Goal: Task Accomplishment & Management: Manage account settings

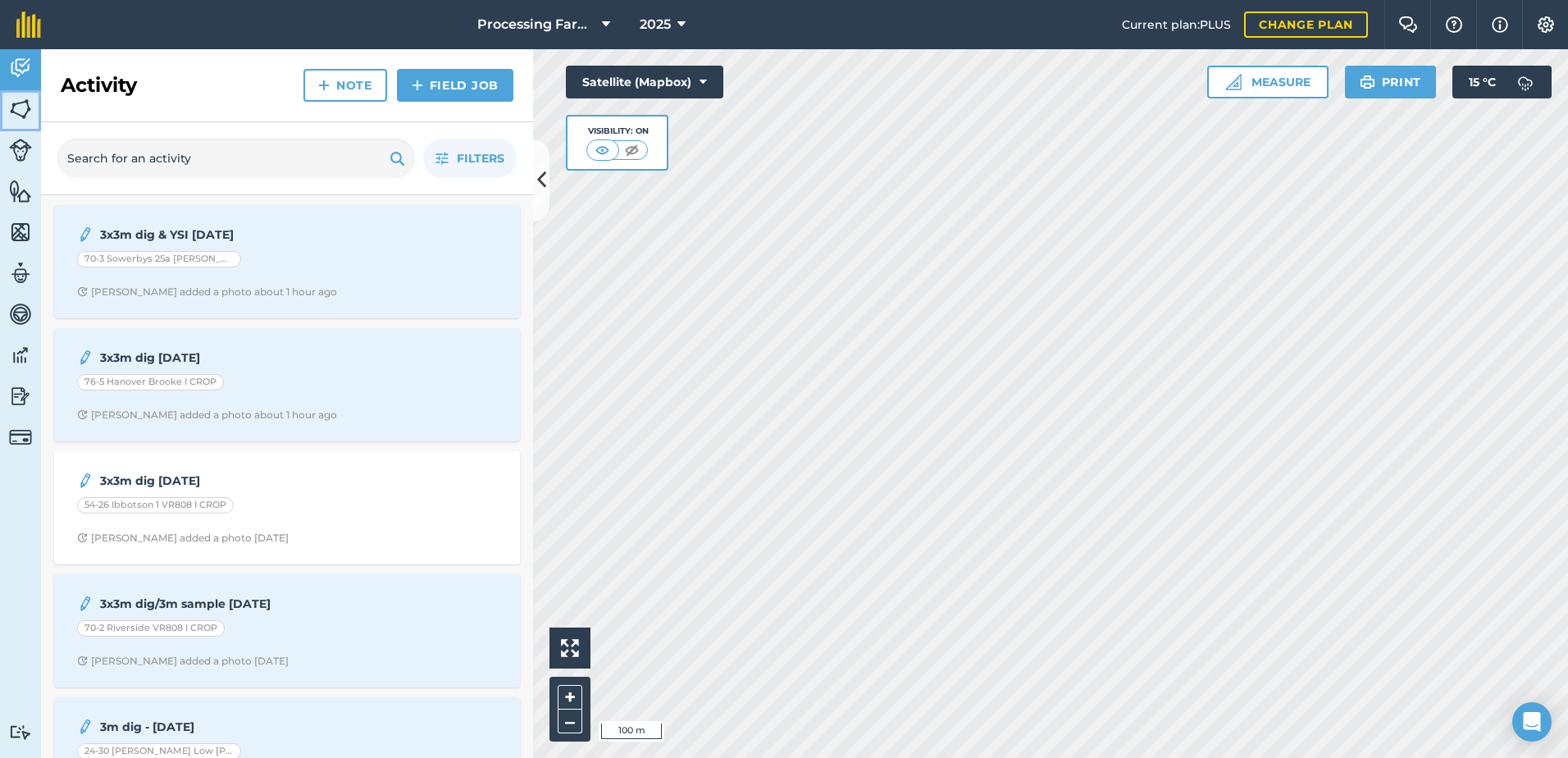
drag, startPoint x: 12, startPoint y: 110, endPoint x: 35, endPoint y: 151, distance: 47.0
click at [12, 110] on img at bounding box center [21, 110] width 23 height 25
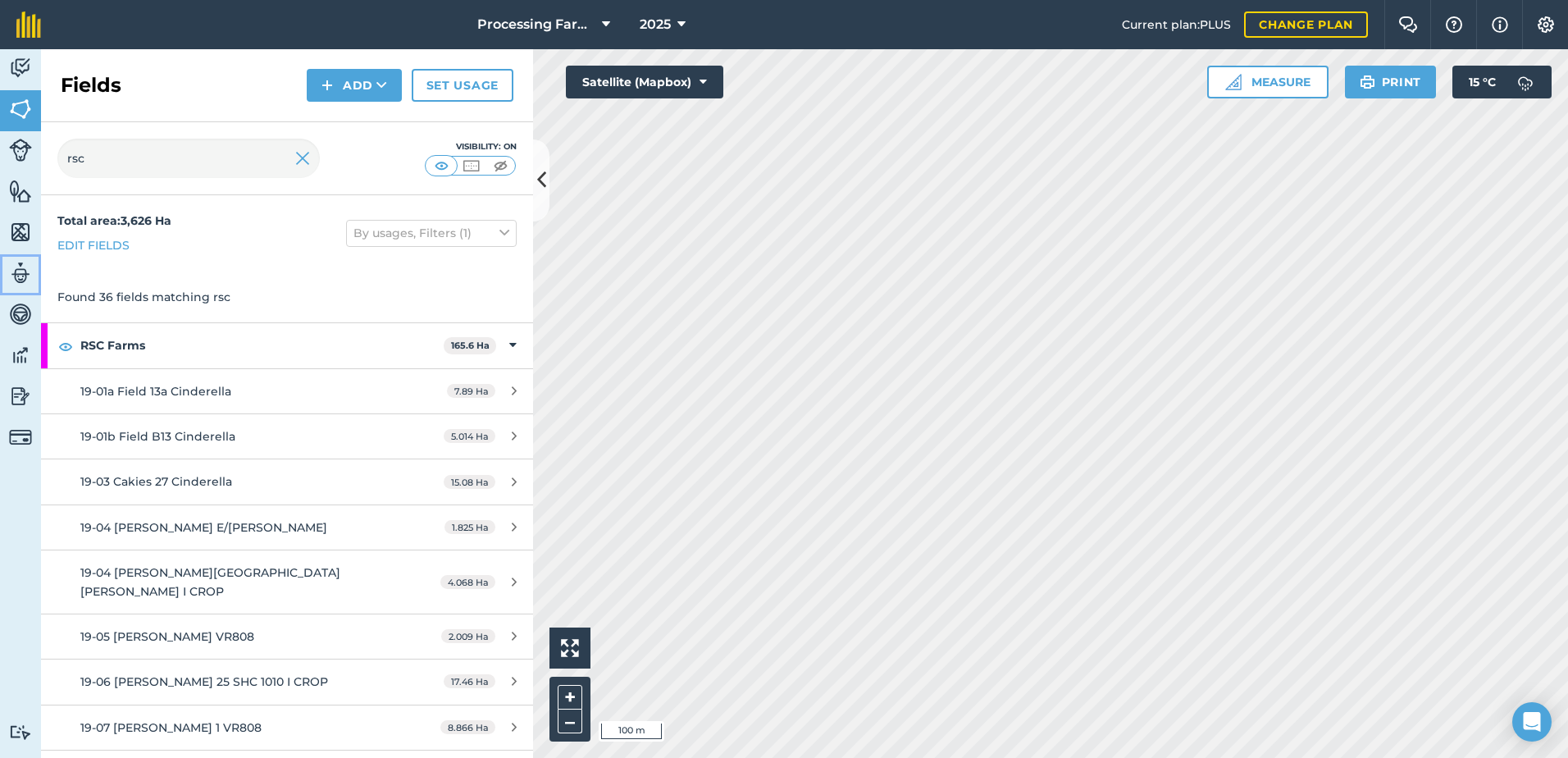
click at [18, 271] on img at bounding box center [21, 274] width 23 height 25
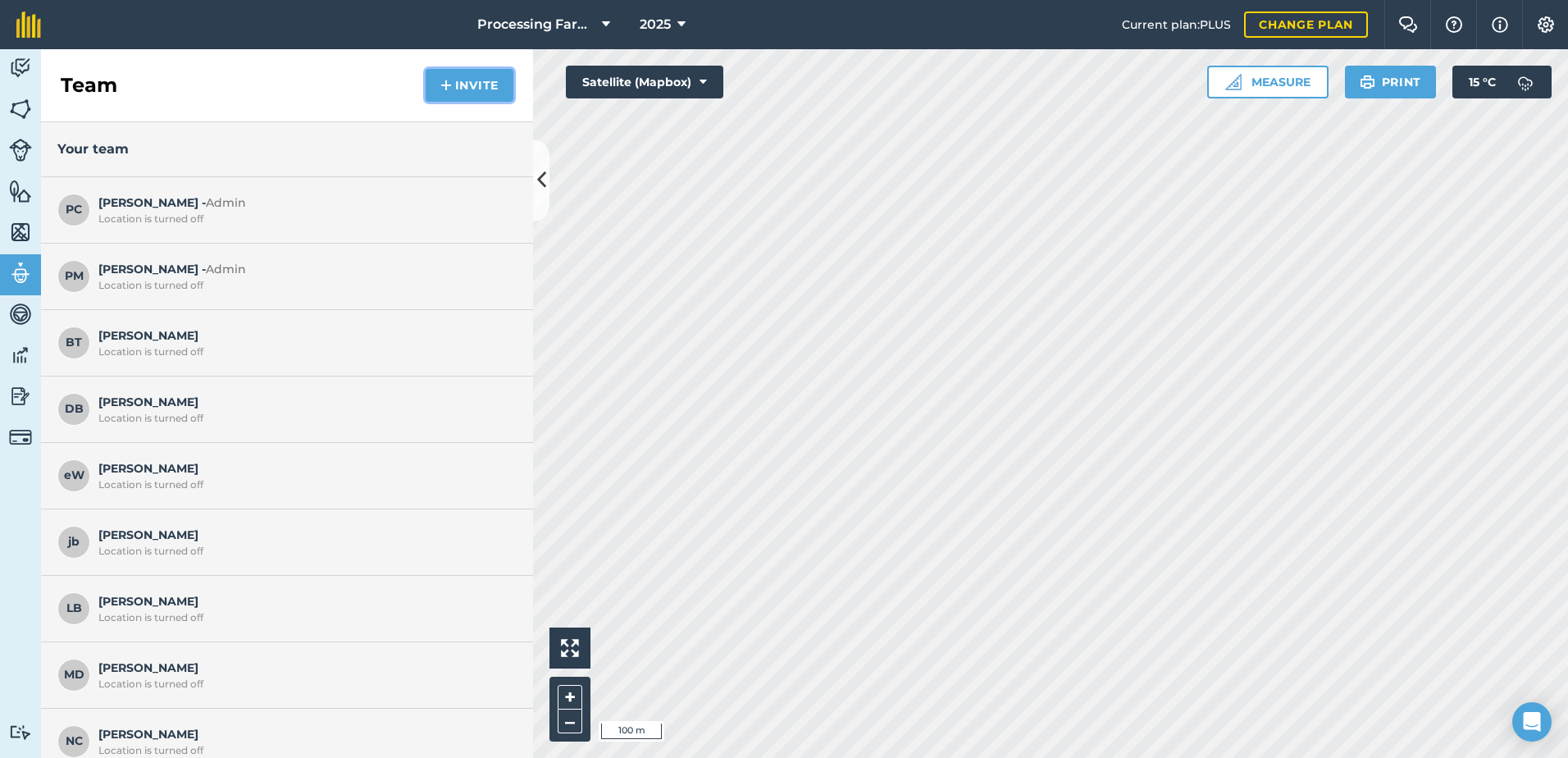
click at [463, 96] on button "Invite" at bounding box center [469, 85] width 87 height 33
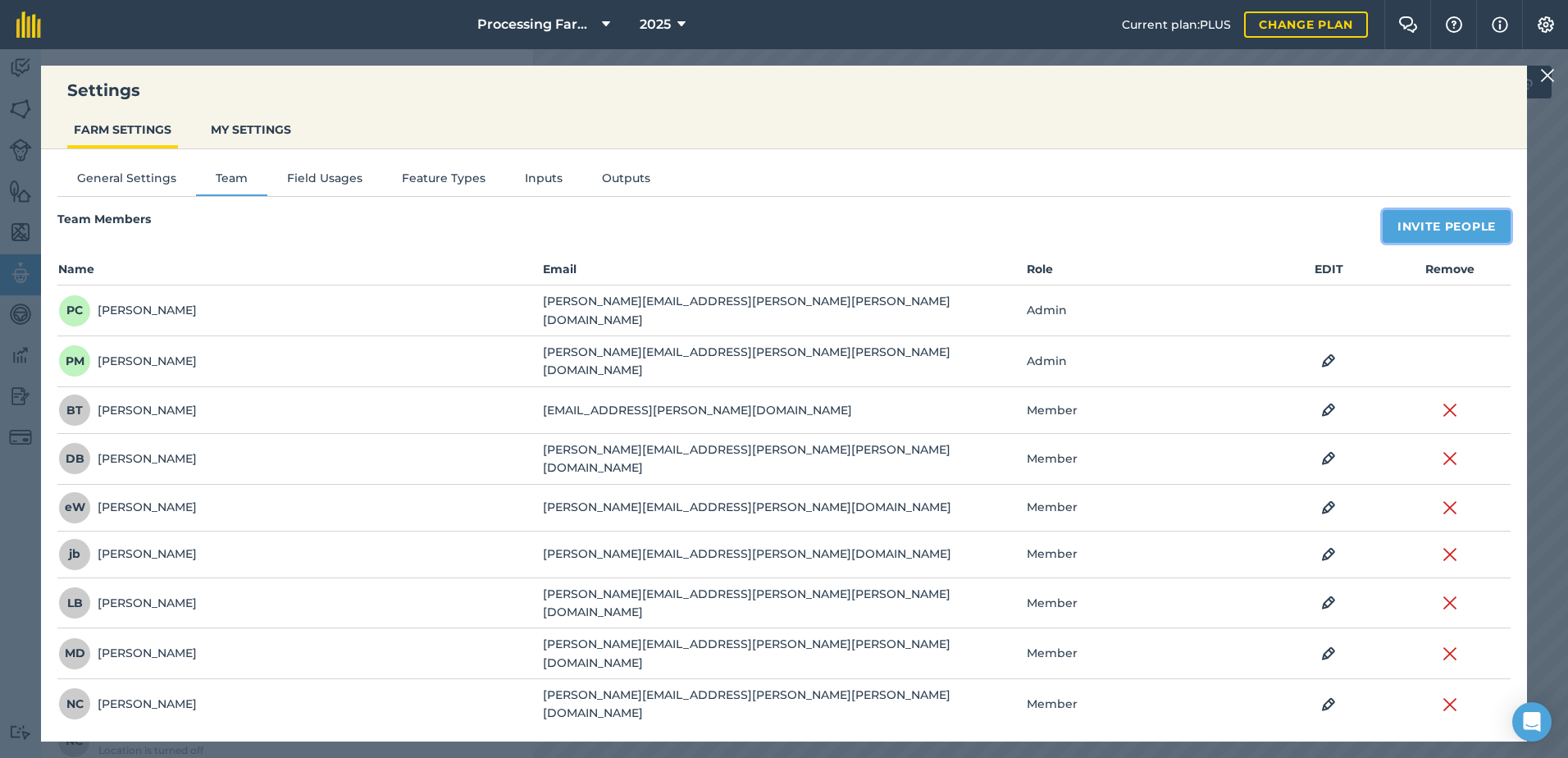
click at [1392, 231] on button "Invite People" at bounding box center [1447, 226] width 128 height 33
select select "MEMBER"
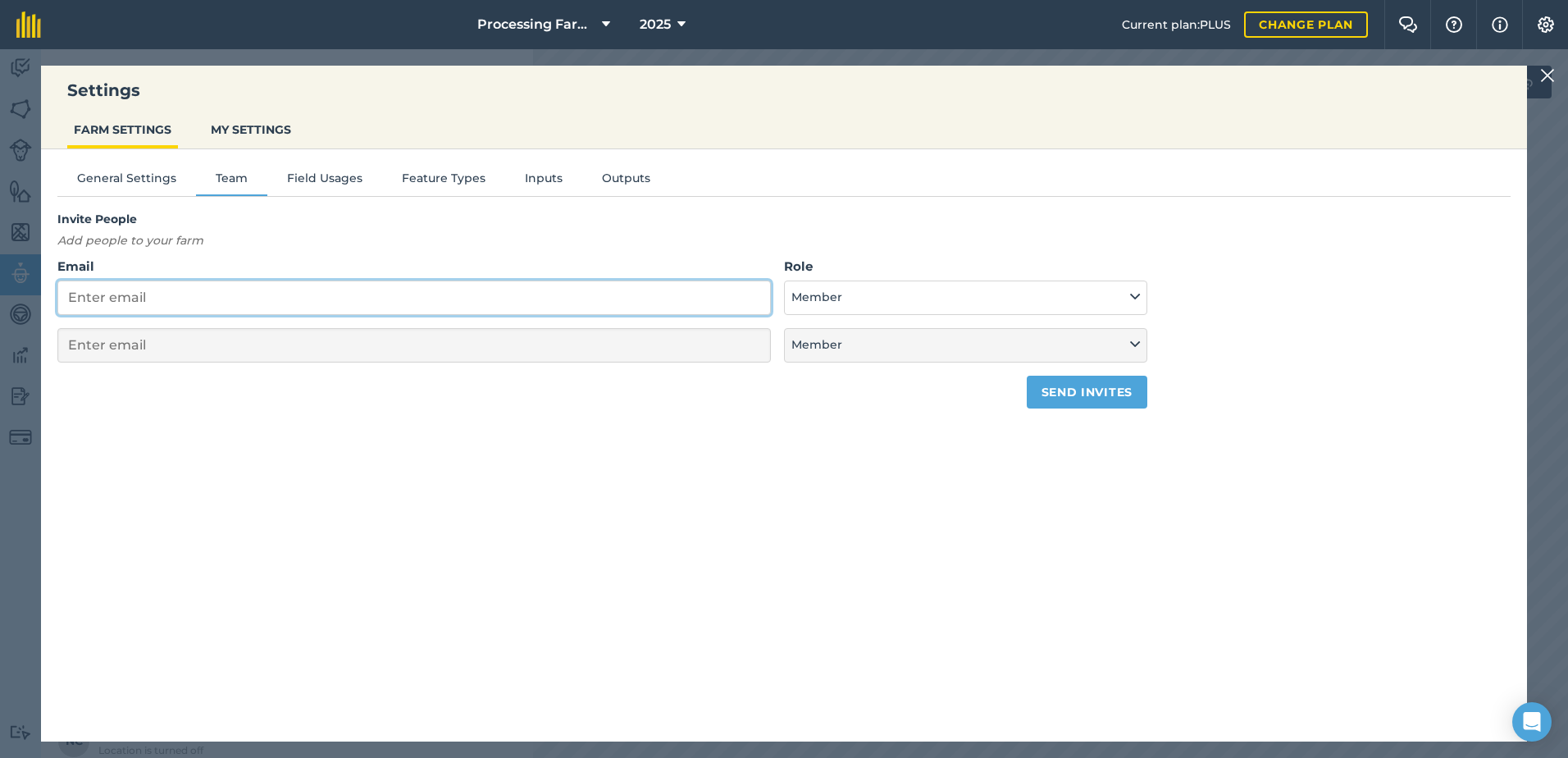
click at [169, 306] on input "Email" at bounding box center [414, 298] width 713 height 35
select select "MEMBER"
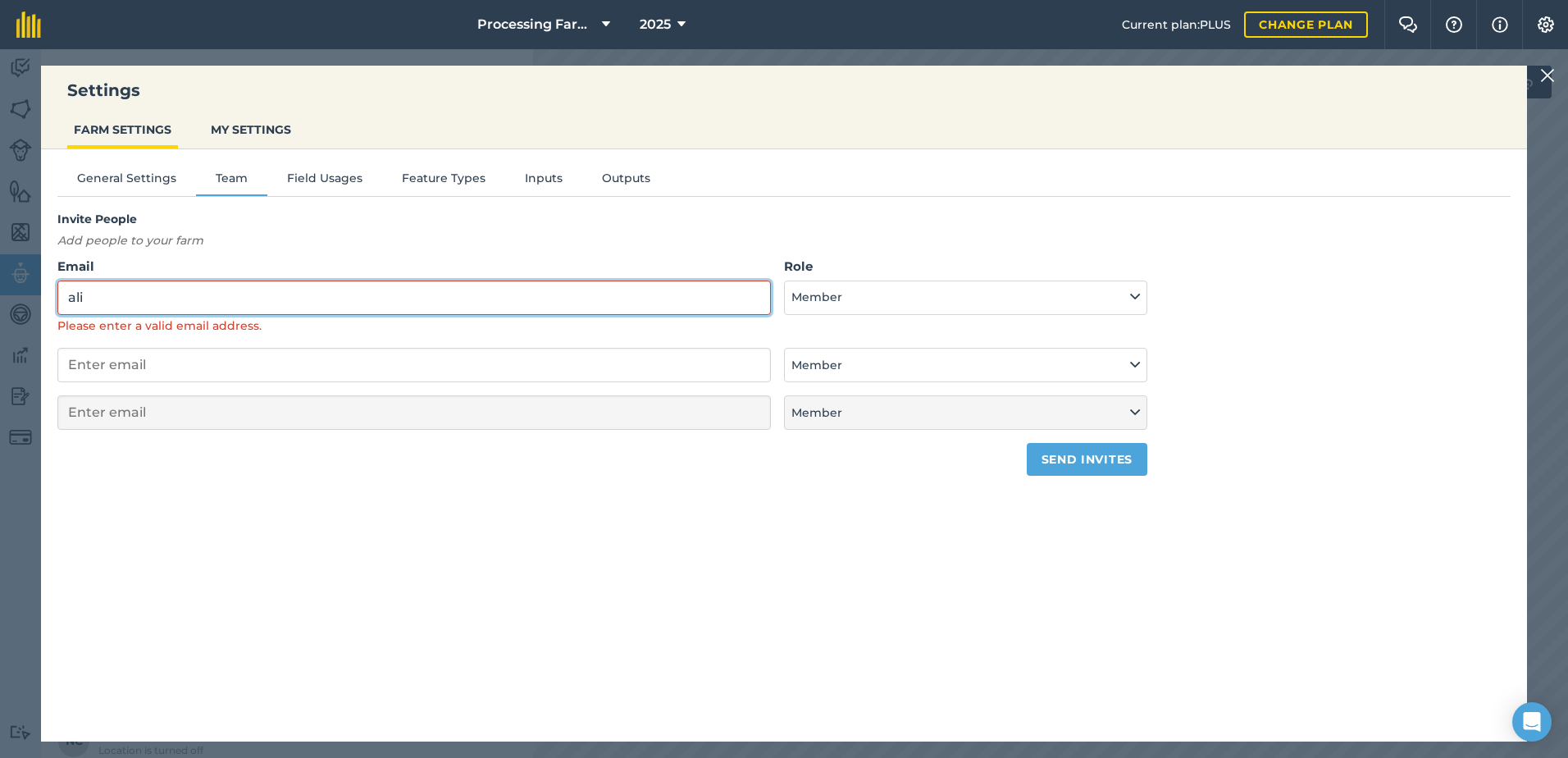
type input "[PERSON_NAME][EMAIL_ADDRESS][PERSON_NAME][DOMAIN_NAME]"
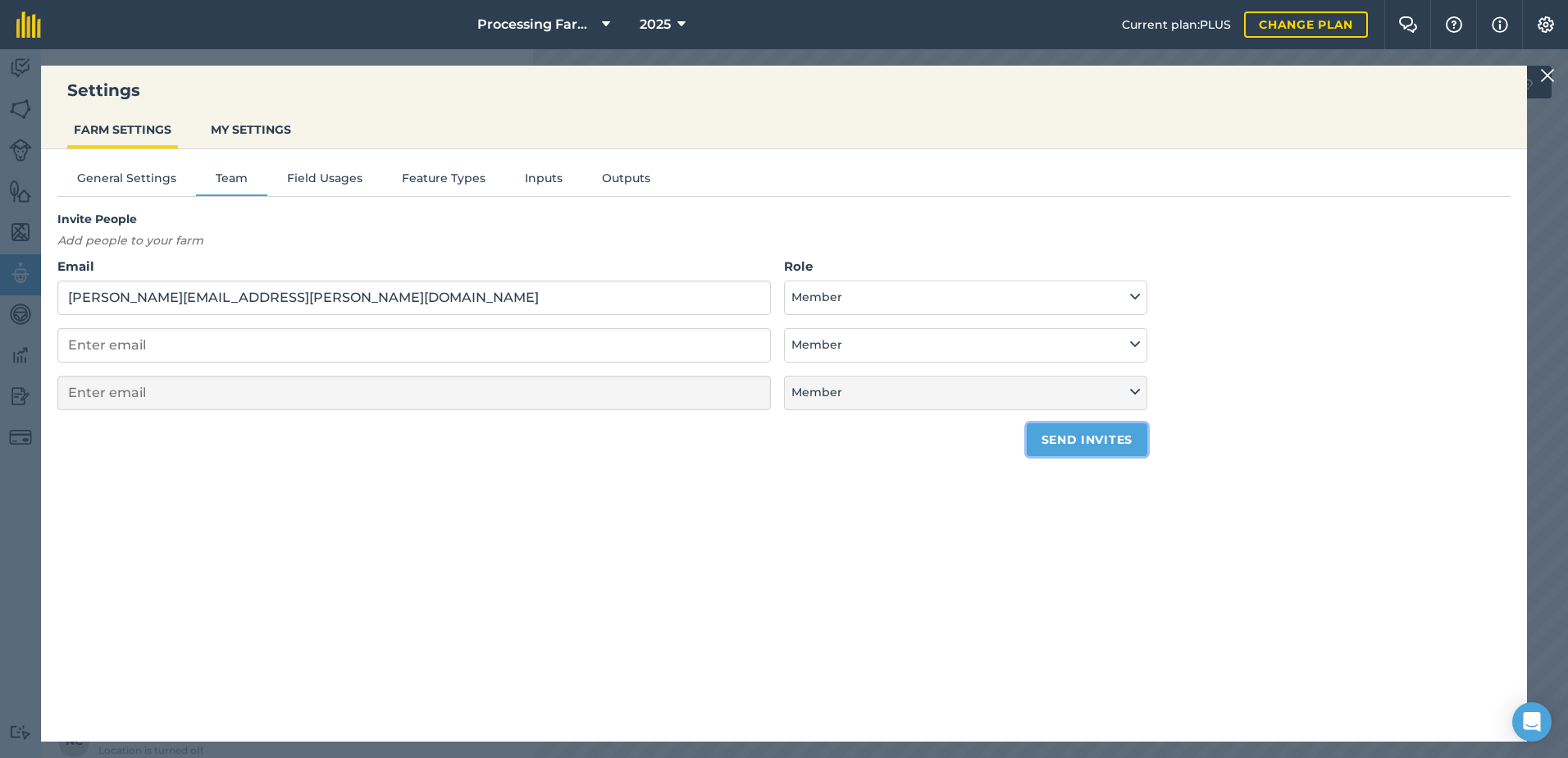
click at [1076, 446] on button "Send invites" at bounding box center [1087, 440] width 120 height 33
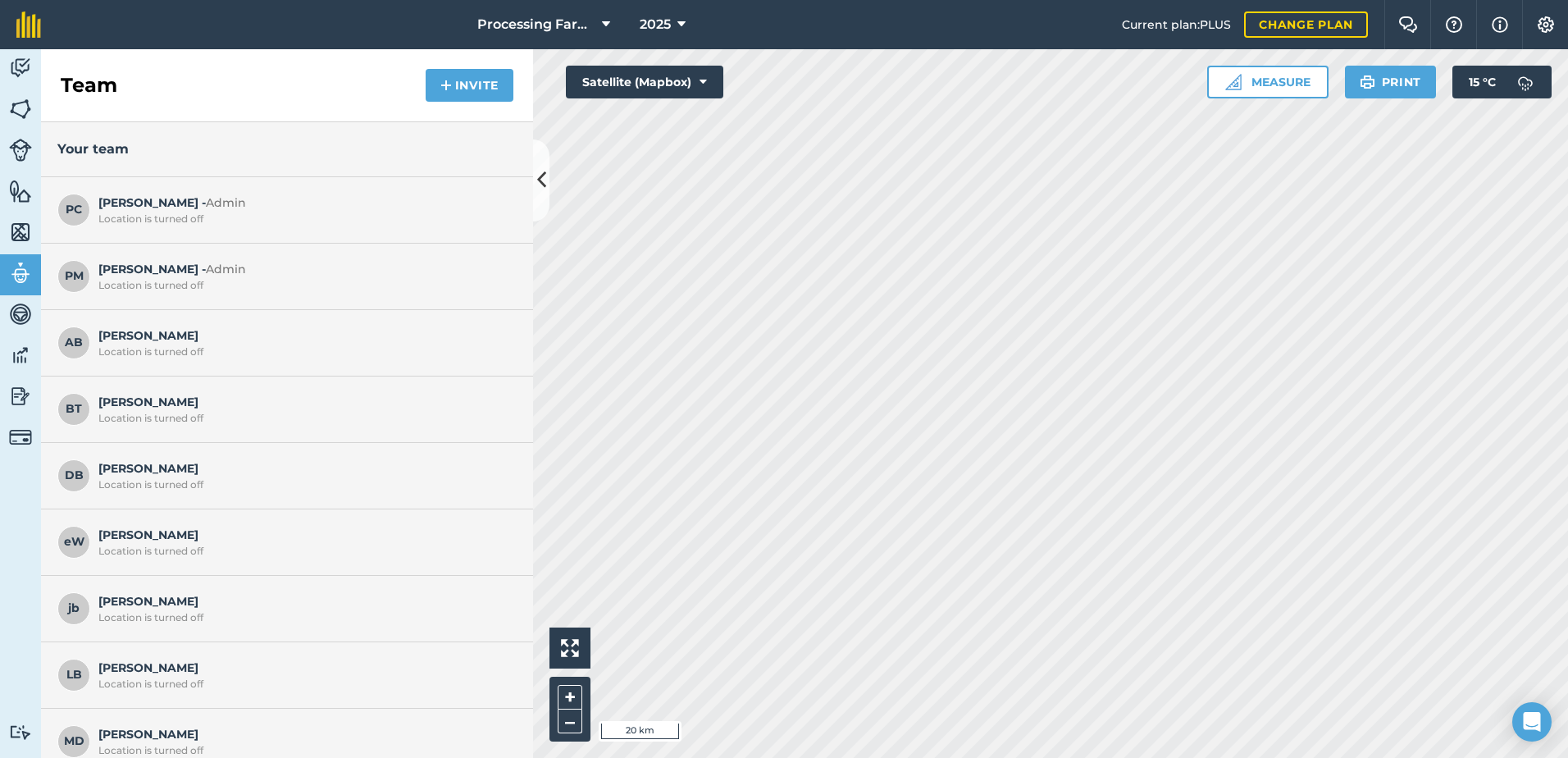
click at [254, 353] on div "Location is turned off" at bounding box center [303, 351] width 410 height 13
click at [37, 106] on link "Fields" at bounding box center [21, 111] width 41 height 41
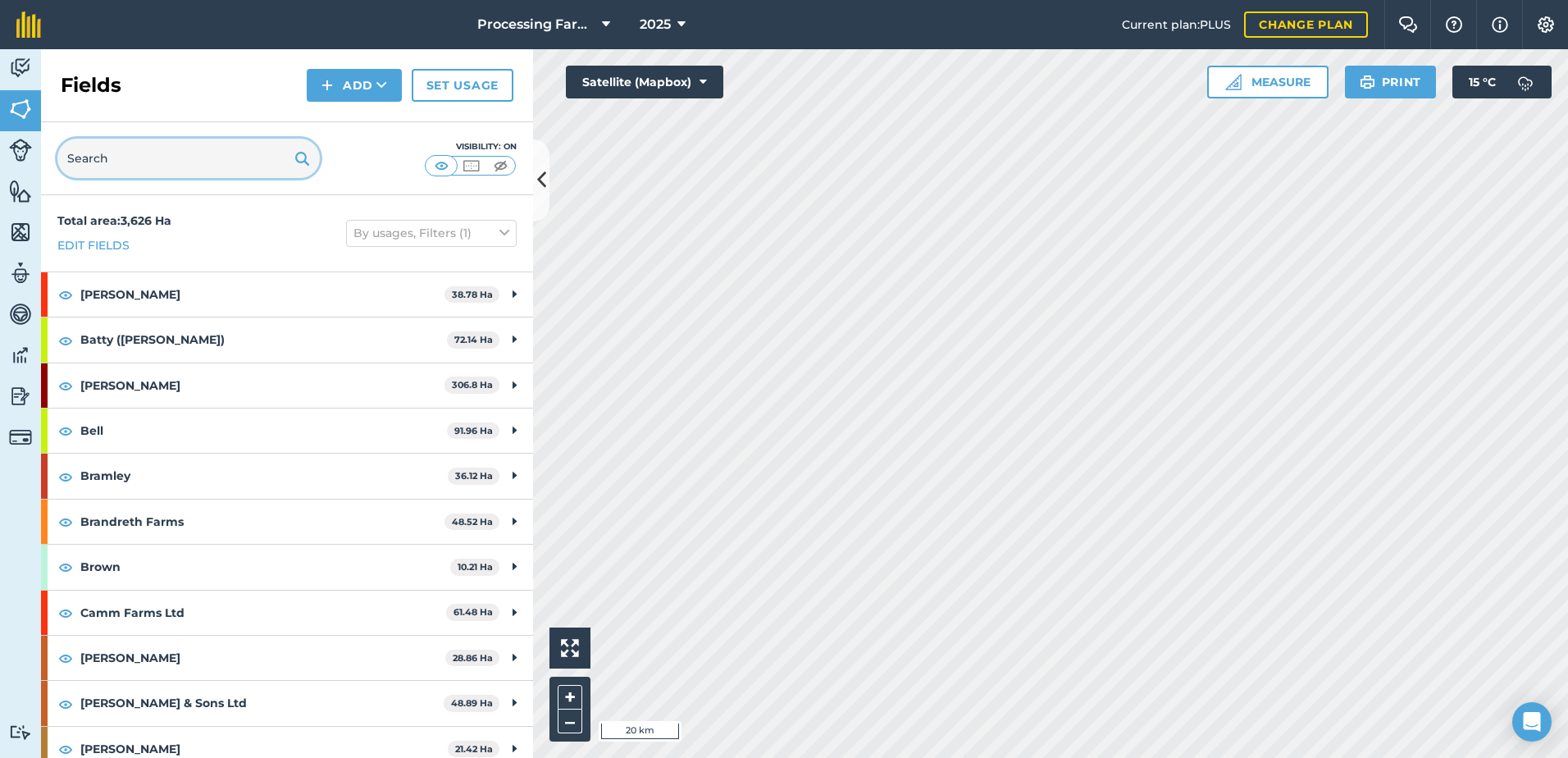
click at [149, 166] on input "text" at bounding box center [188, 158] width 262 height 39
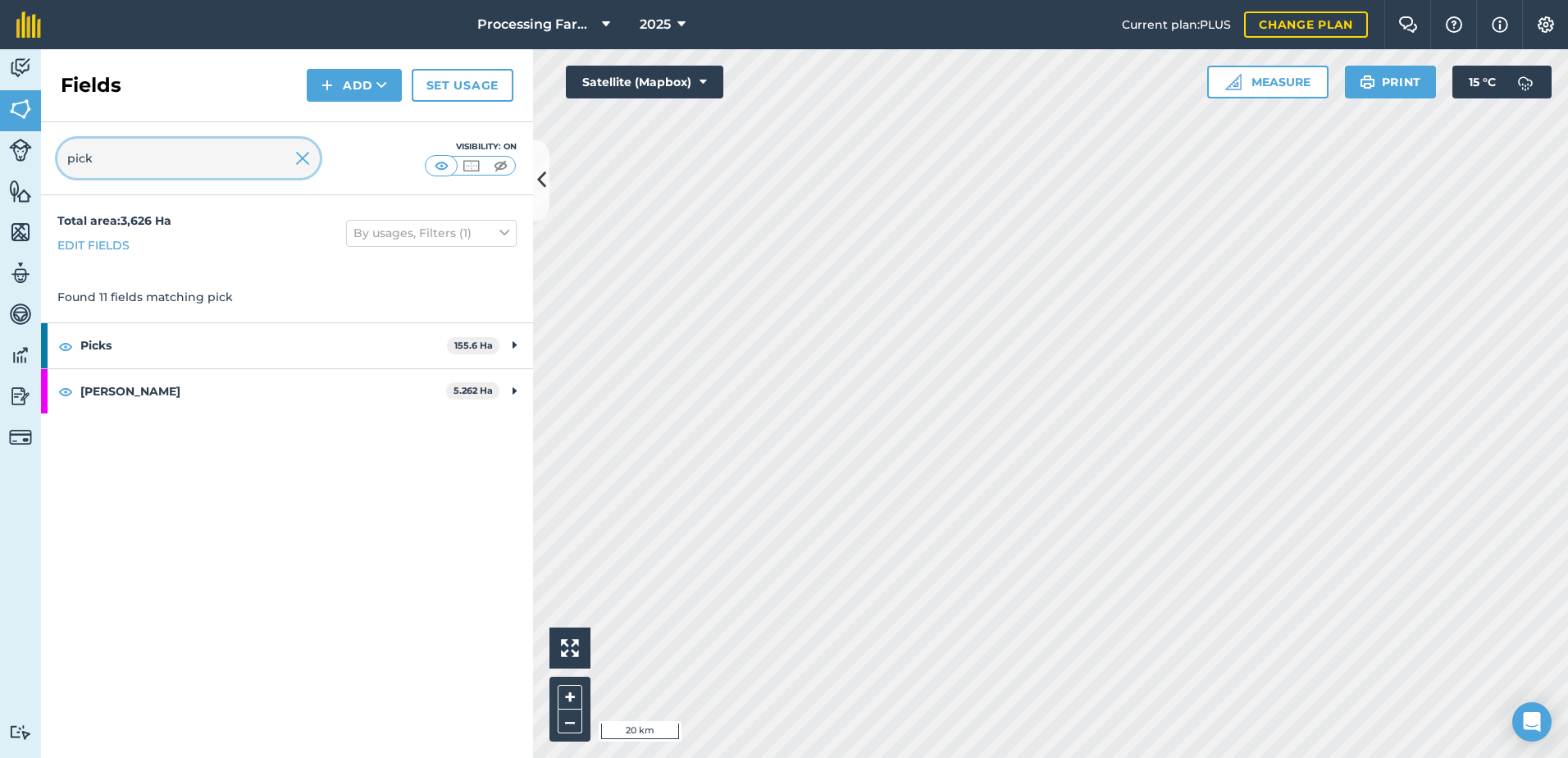
type input "pick"
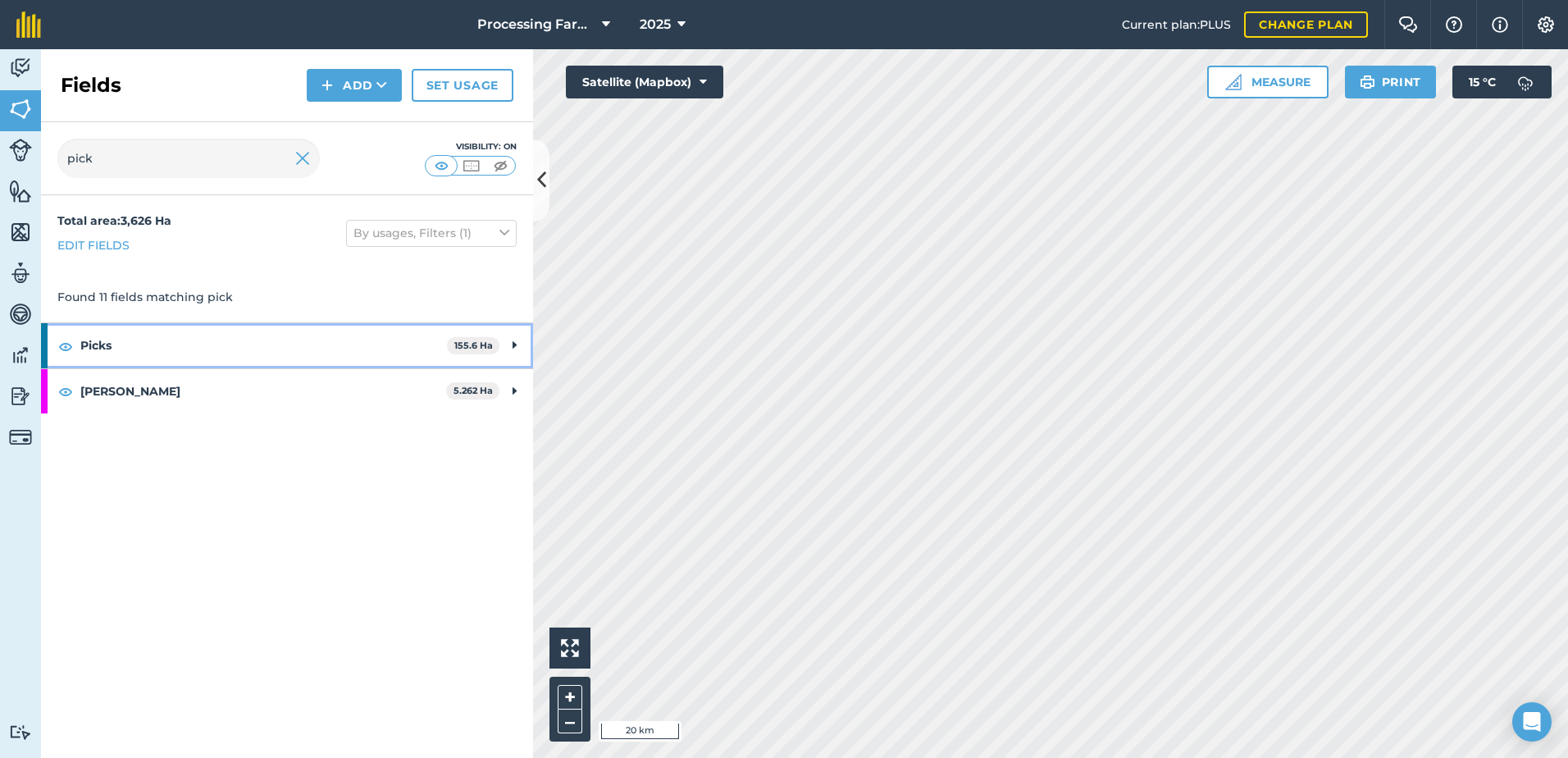
click at [100, 342] on strong "Picks" at bounding box center [263, 345] width 366 height 45
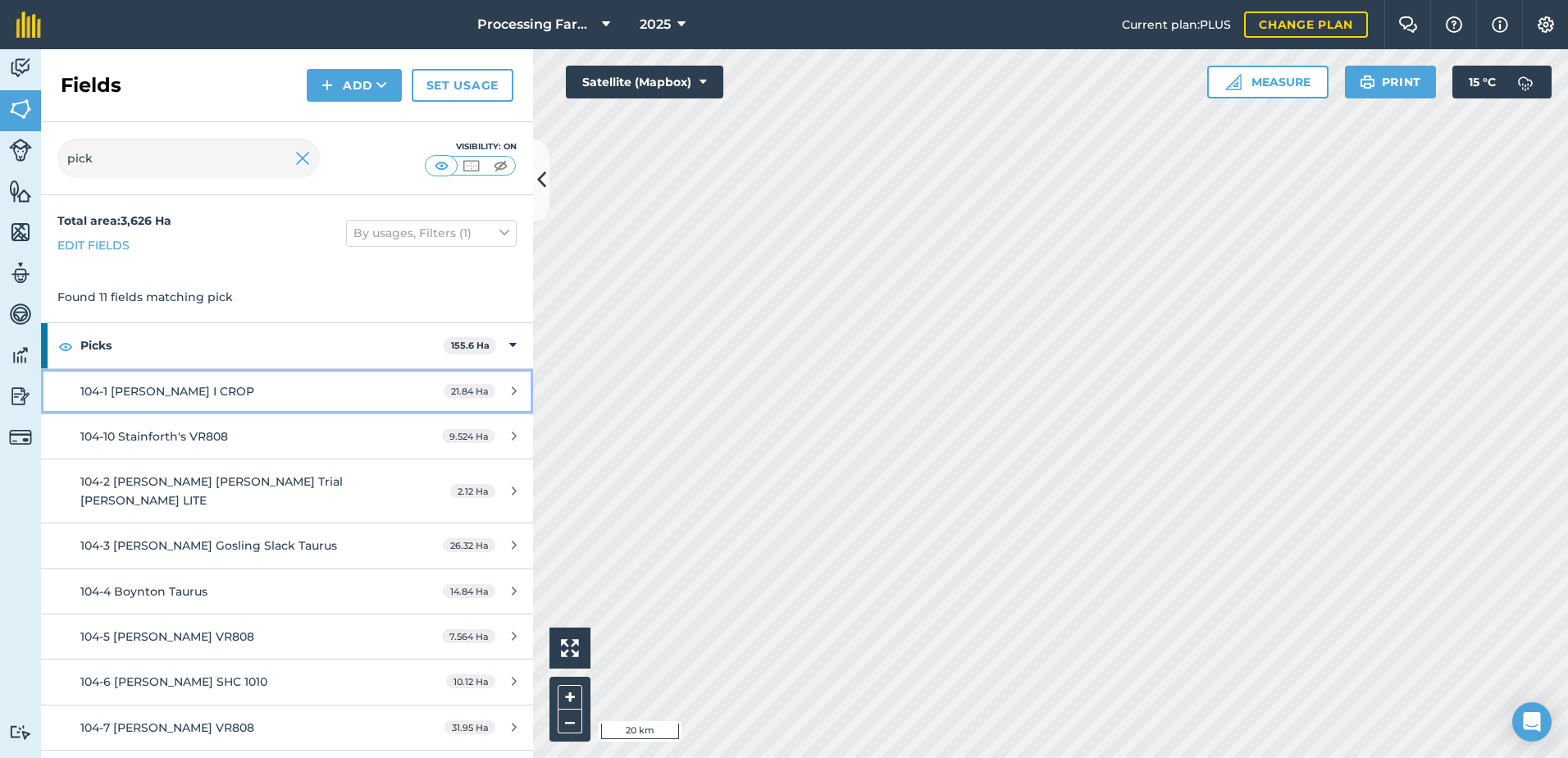
click at [229, 396] on span "104-1 [PERSON_NAME] I CROP" at bounding box center [167, 391] width 174 height 15
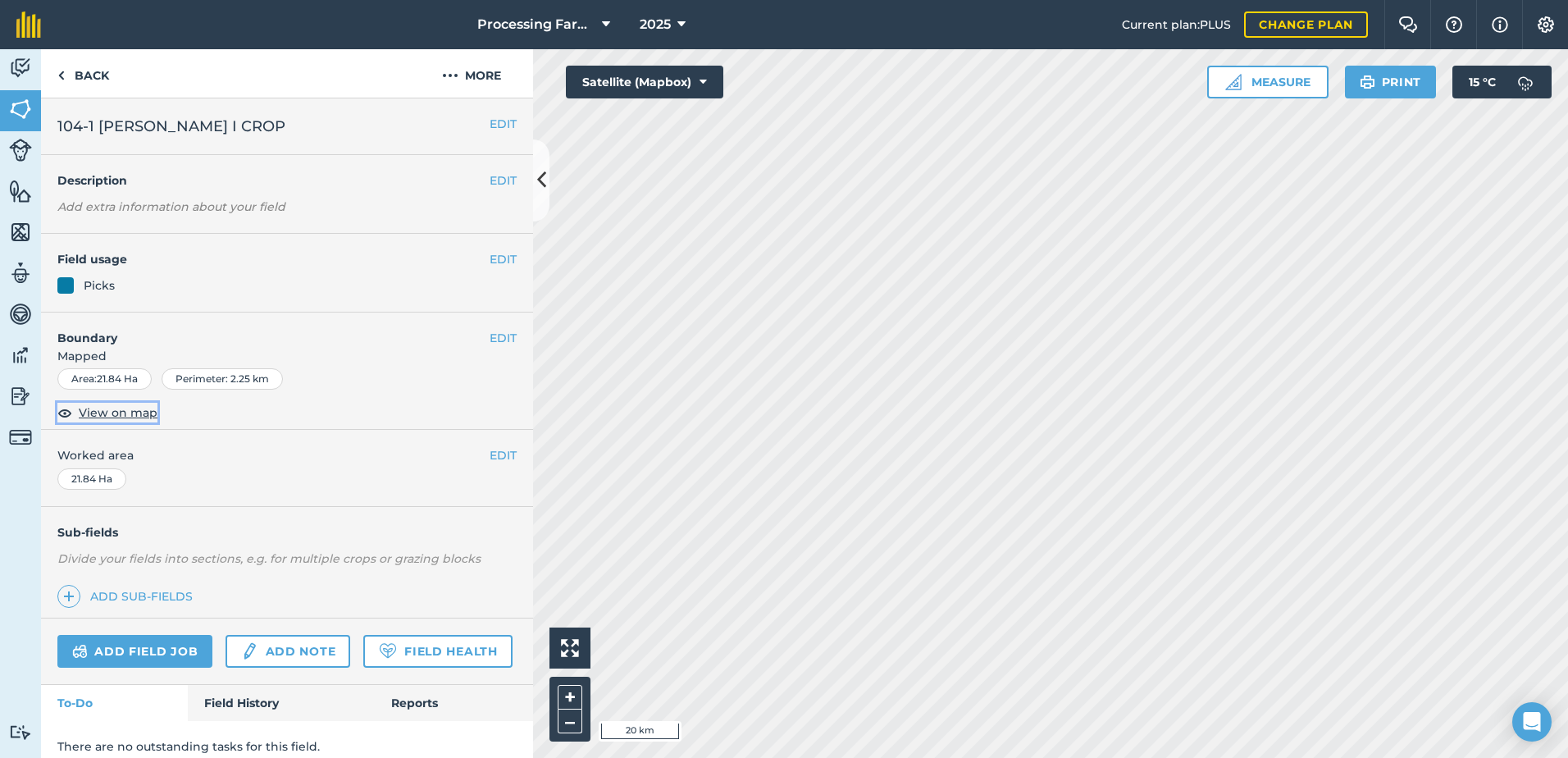
click at [127, 405] on span "View on map" at bounding box center [118, 413] width 78 height 18
